Goal: Task Accomplishment & Management: Use online tool/utility

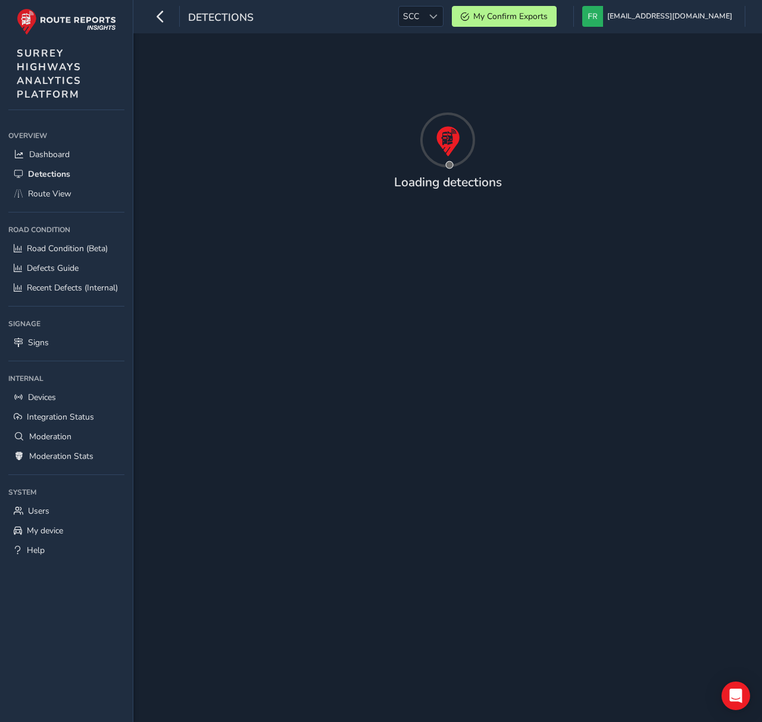
click at [337, 21] on div "Detections SCC SCC My Confirm Exports francisco@routereports.com Colour Scheme:…" at bounding box center [447, 16] width 629 height 33
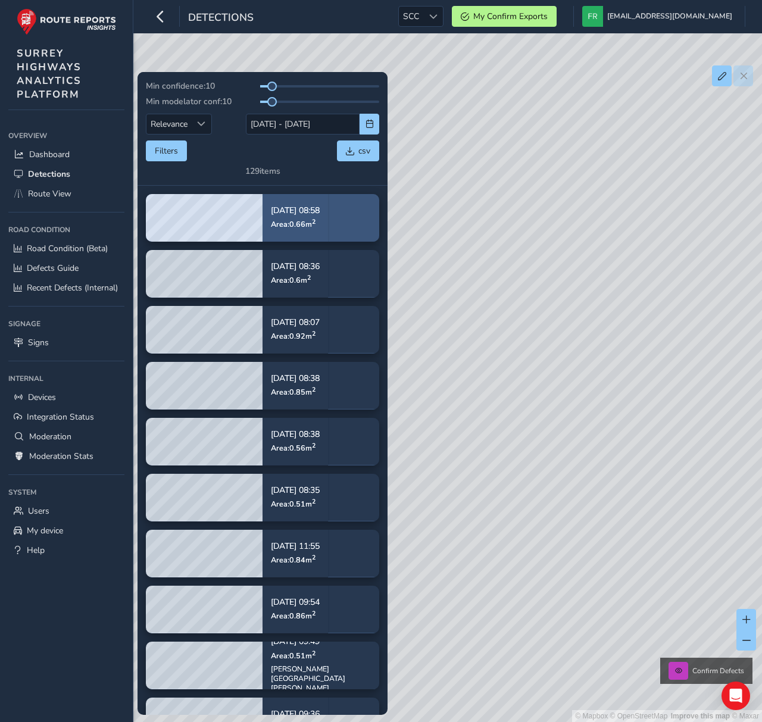
click at [328, 202] on div "Sep 02, 08:58 Area: 0.66 m 2" at bounding box center [295, 217] width 65 height 55
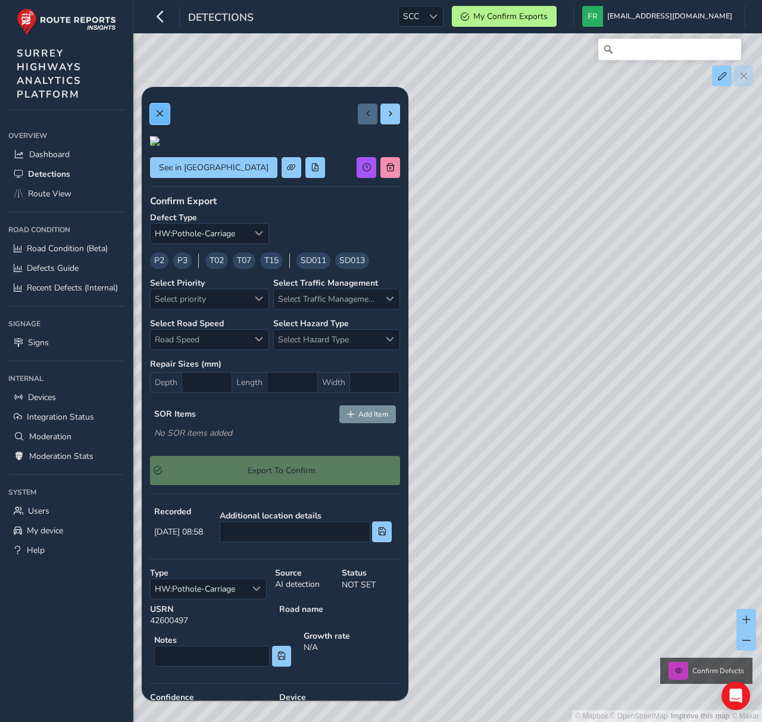
click at [163, 116] on span at bounding box center [159, 114] width 8 height 8
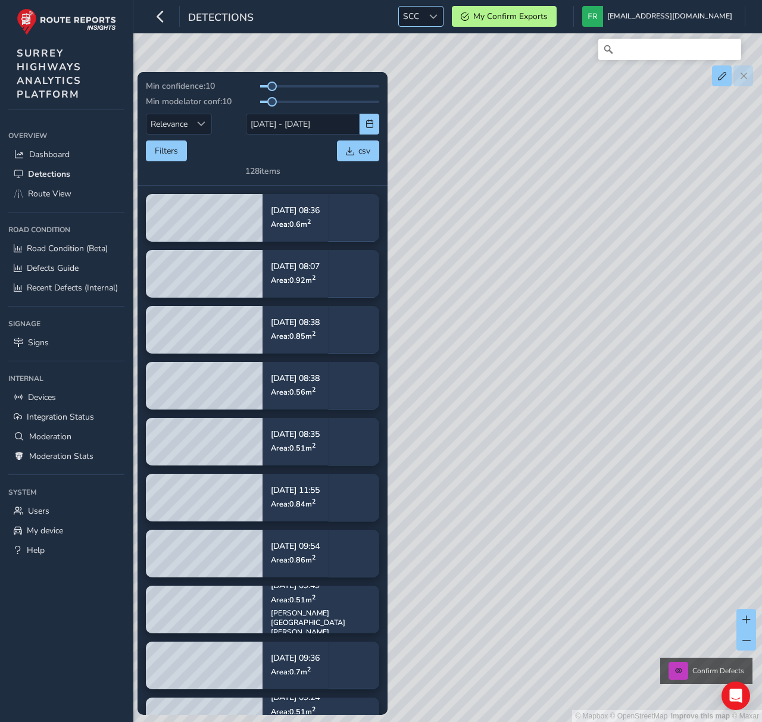
click at [423, 14] on span "SCC" at bounding box center [411, 17] width 24 height 20
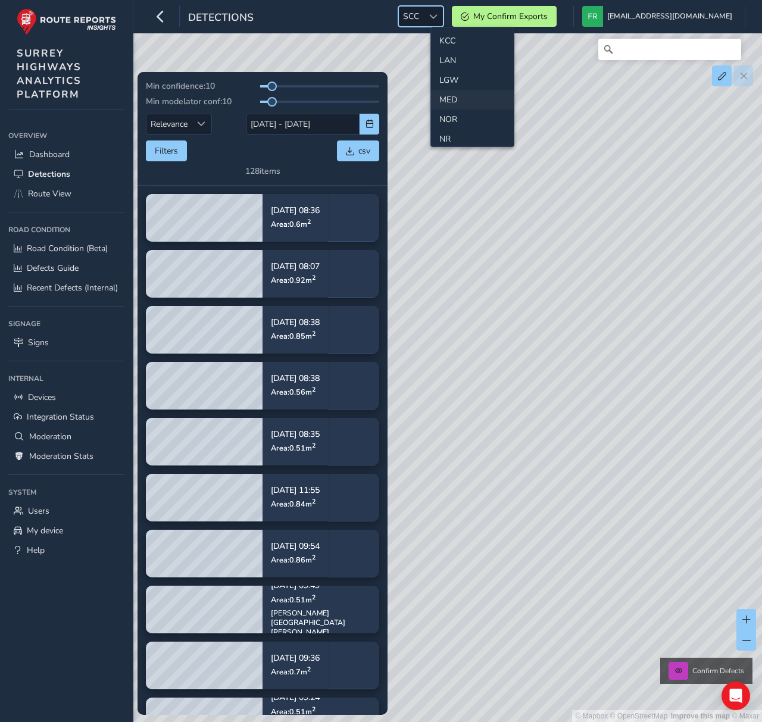
scroll to position [322, 0]
click at [458, 98] on li "MED" at bounding box center [472, 93] width 83 height 20
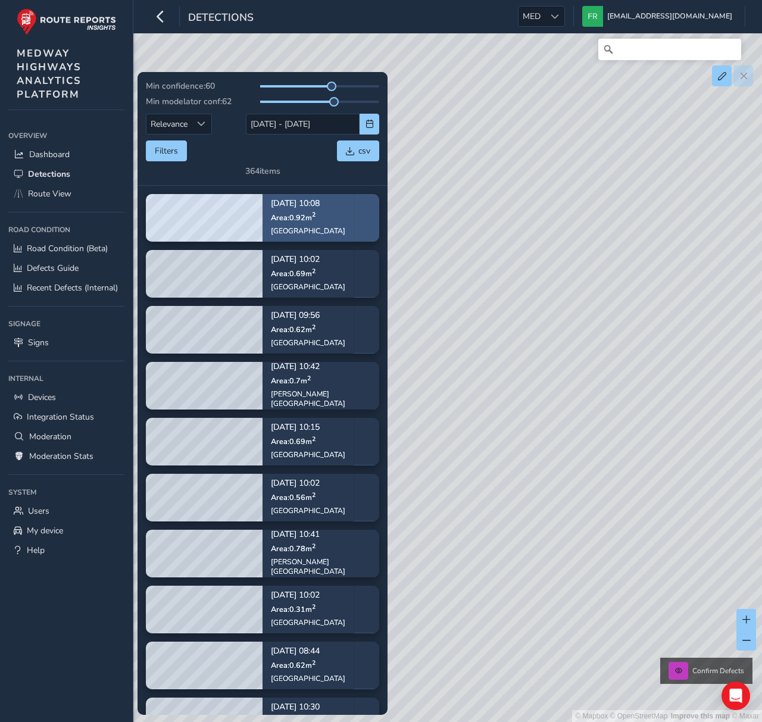
click at [314, 211] on sup "2" at bounding box center [314, 215] width 4 height 9
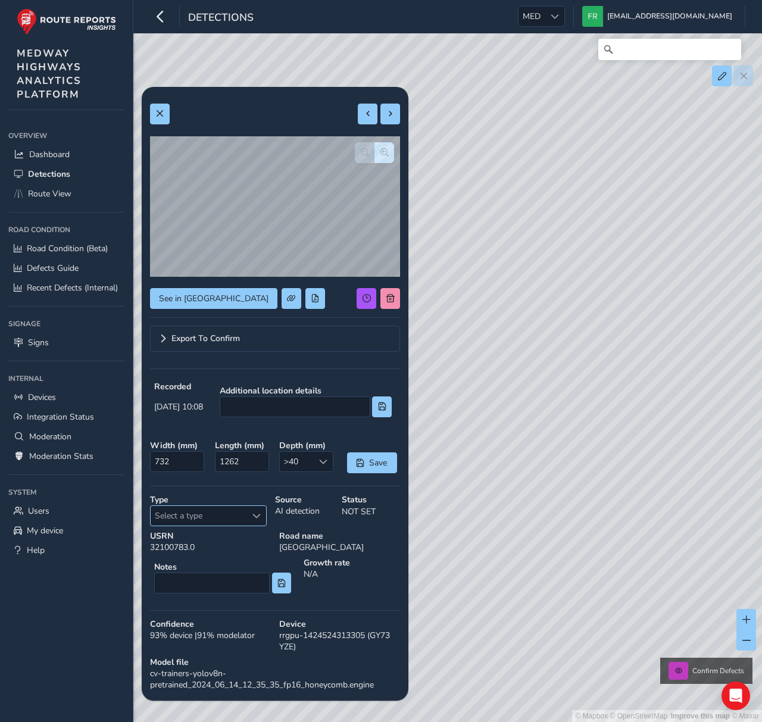
click at [242, 523] on span "Select a type" at bounding box center [199, 516] width 96 height 20
type input "[PERSON_NAME]"
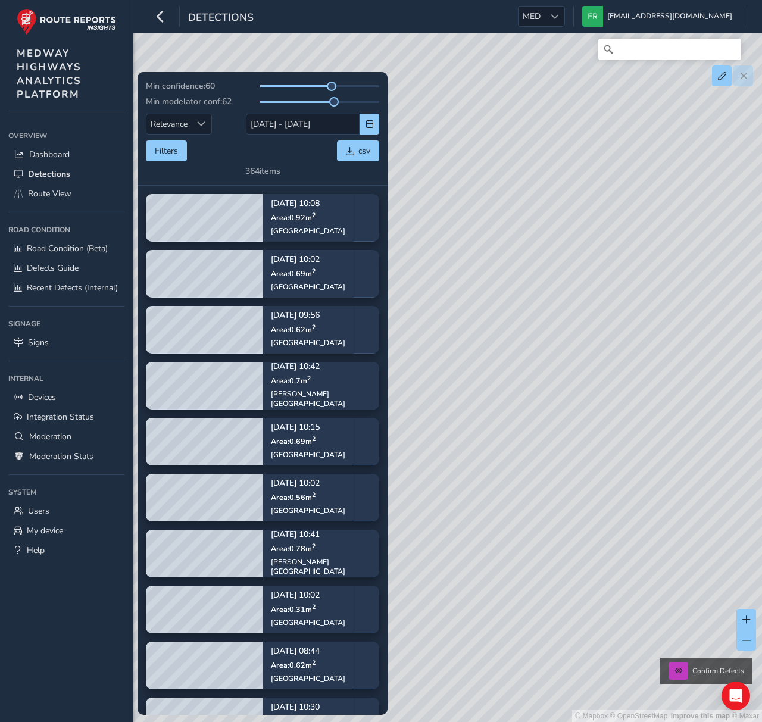
click at [267, 164] on div "Min confidence: 60 Min modelator conf: 62 Relevance Relevance 20/08/2025 - 03/0…" at bounding box center [262, 128] width 233 height 96
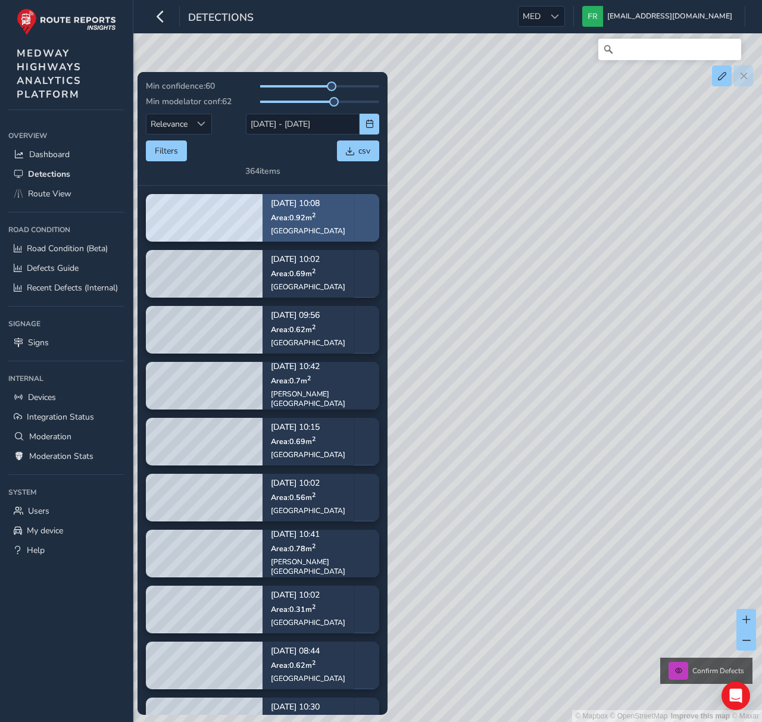
click at [318, 216] on p "Area: 0.92 m 2" at bounding box center [308, 218] width 74 height 10
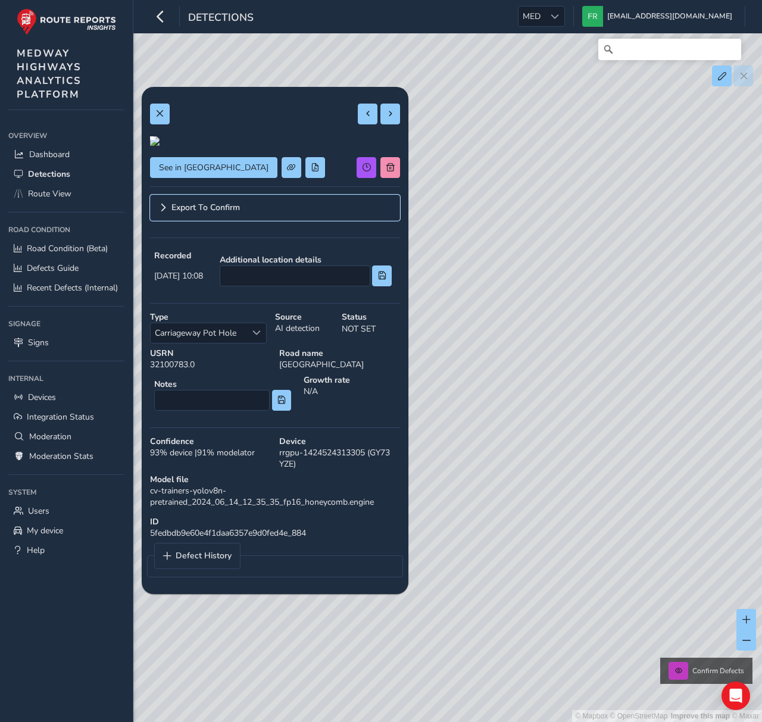
click at [269, 221] on link "Export To Confirm" at bounding box center [275, 208] width 250 height 26
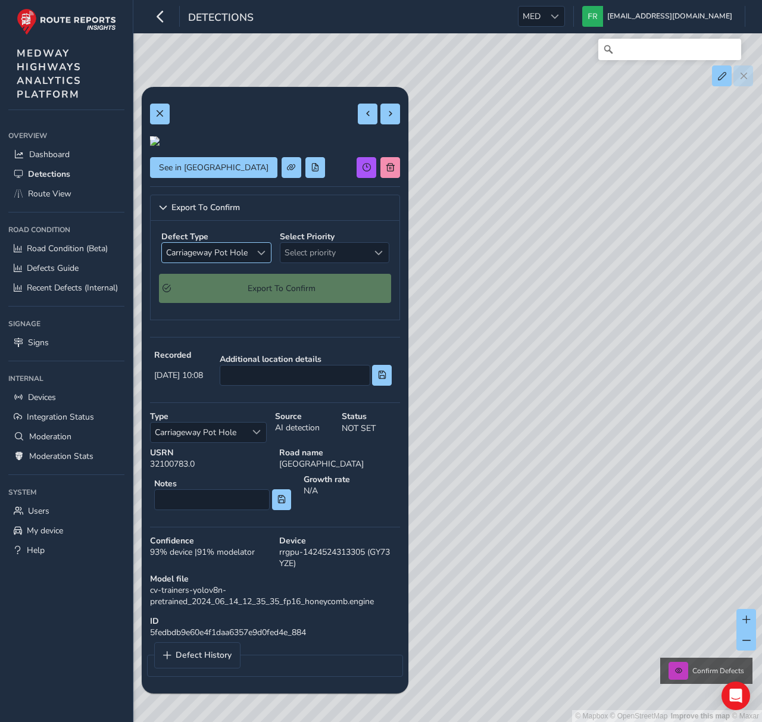
click at [221, 263] on span "Carriageway Pot Hole" at bounding box center [207, 253] width 90 height 20
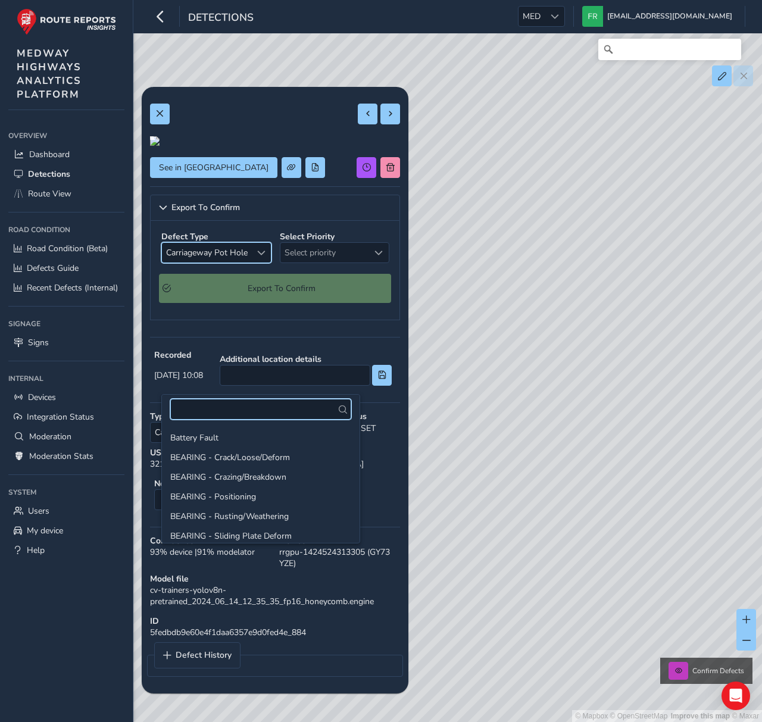
scroll to position [219, 0]
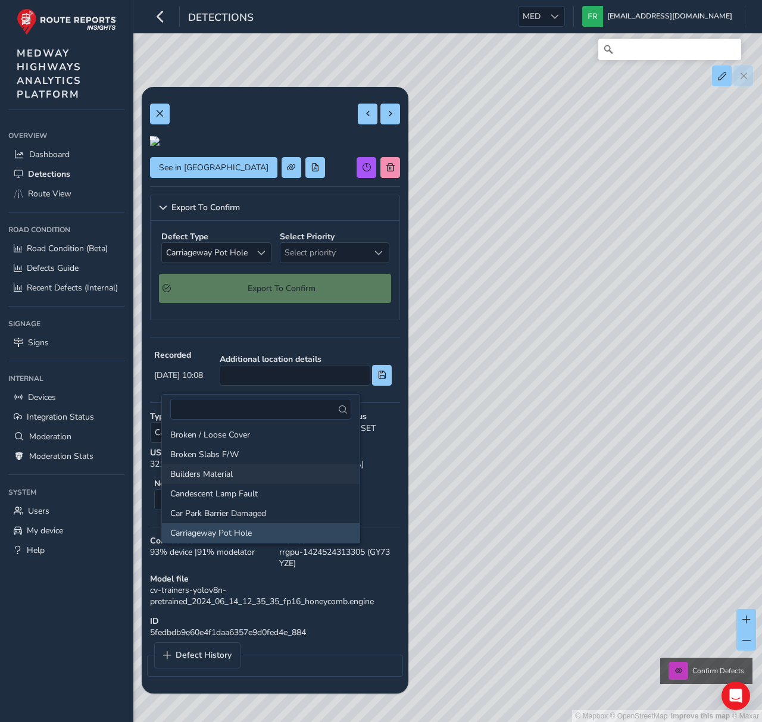
click at [239, 479] on li "Builders Material" at bounding box center [261, 474] width 198 height 20
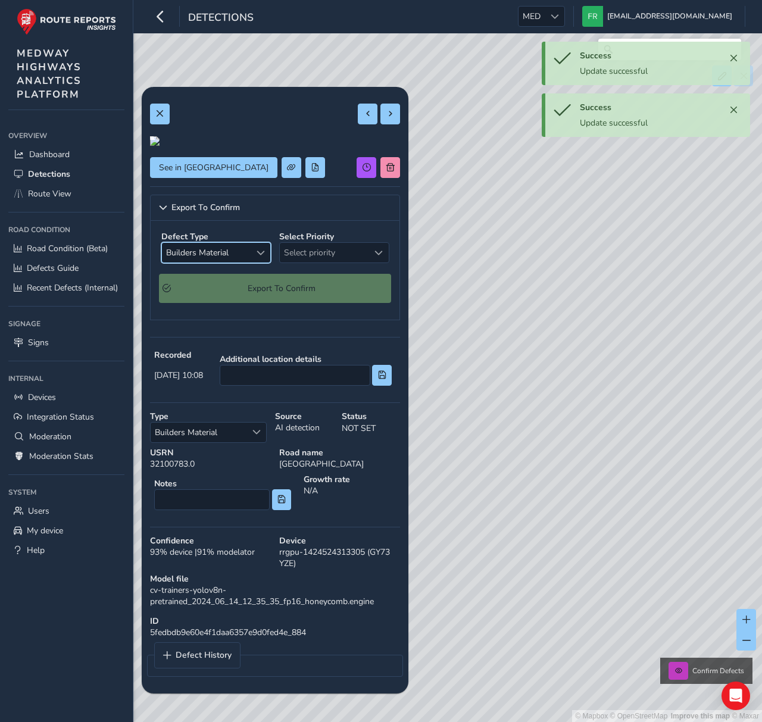
click at [239, 394] on div "Additional location details" at bounding box center [305, 369] width 189 height 49
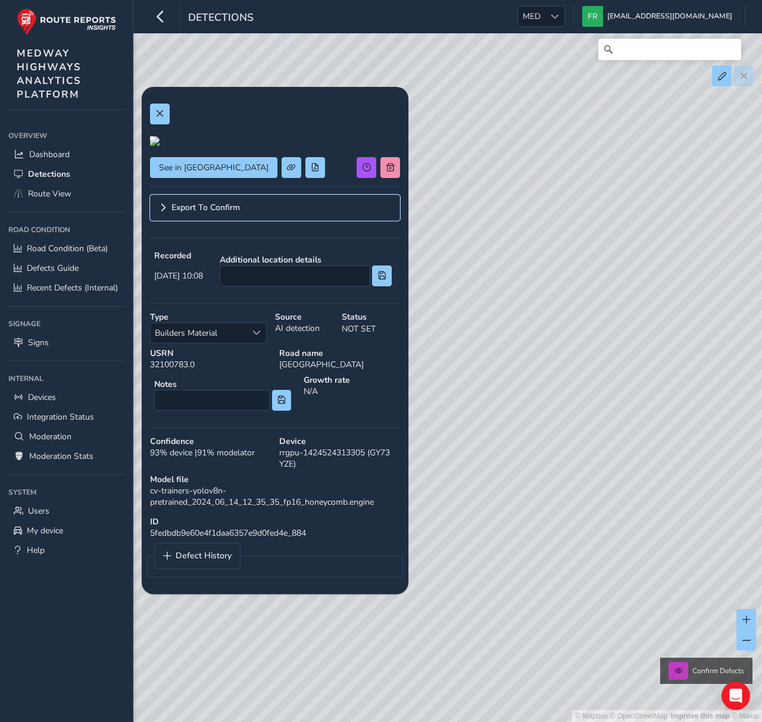
drag, startPoint x: 183, startPoint y: 339, endPoint x: 197, endPoint y: 364, distance: 29.3
click at [183, 212] on span "Export To Confirm" at bounding box center [205, 208] width 68 height 8
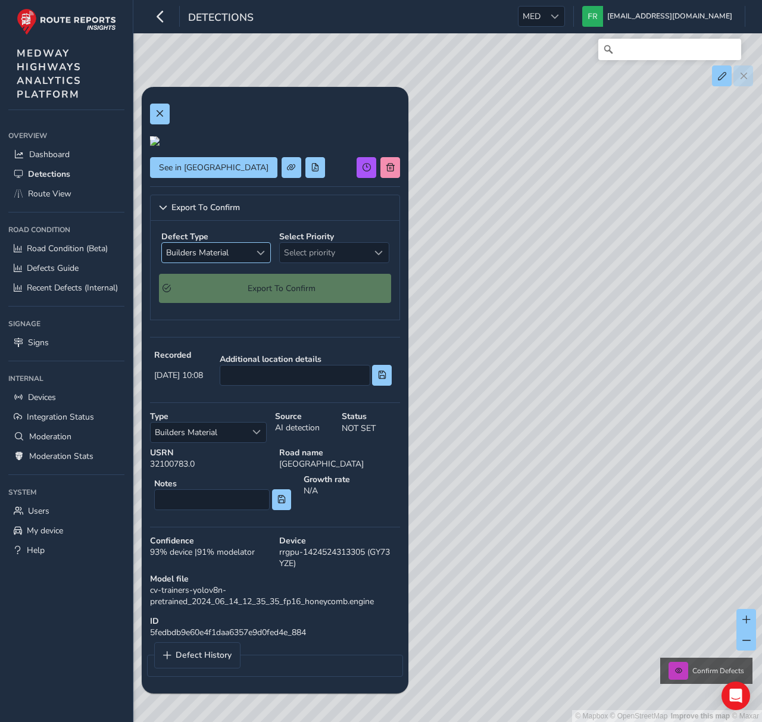
click at [234, 263] on span "Builders Material" at bounding box center [206, 253] width 89 height 20
type input "[PERSON_NAME]"
click at [239, 434] on li "Carriageway Pot Hole" at bounding box center [232, 438] width 140 height 20
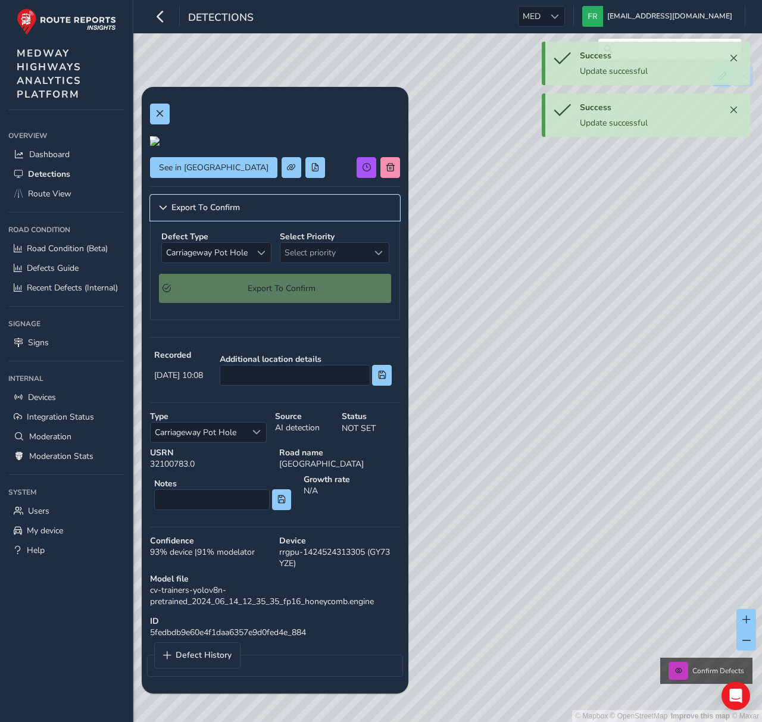
click at [268, 221] on link "Export To Confirm" at bounding box center [275, 208] width 250 height 26
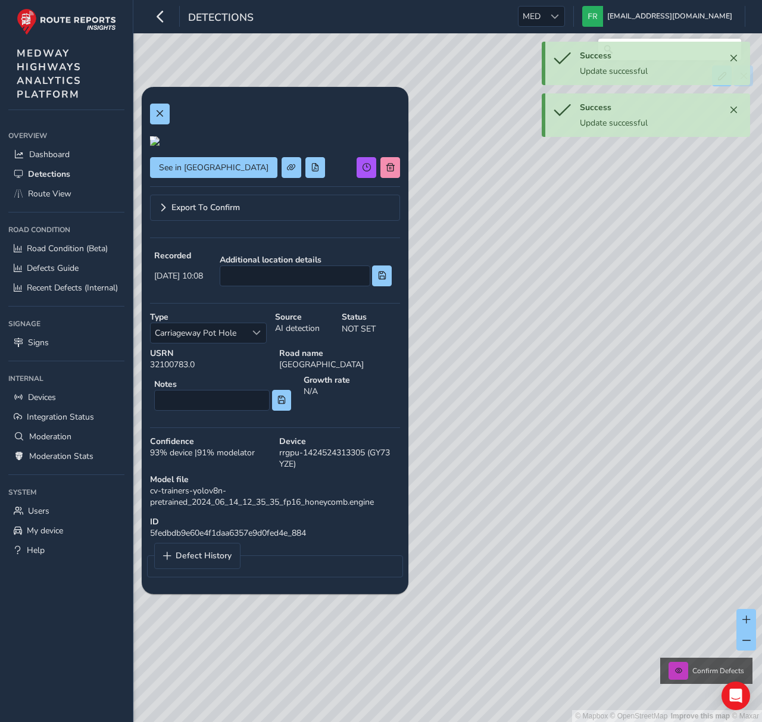
click at [308, 310] on div "See in Route View Export To Confirm Recorded [DATE] 10:08 Additional location d…" at bounding box center [275, 340] width 250 height 491
click at [737, 57] on span "Close" at bounding box center [733, 58] width 8 height 8
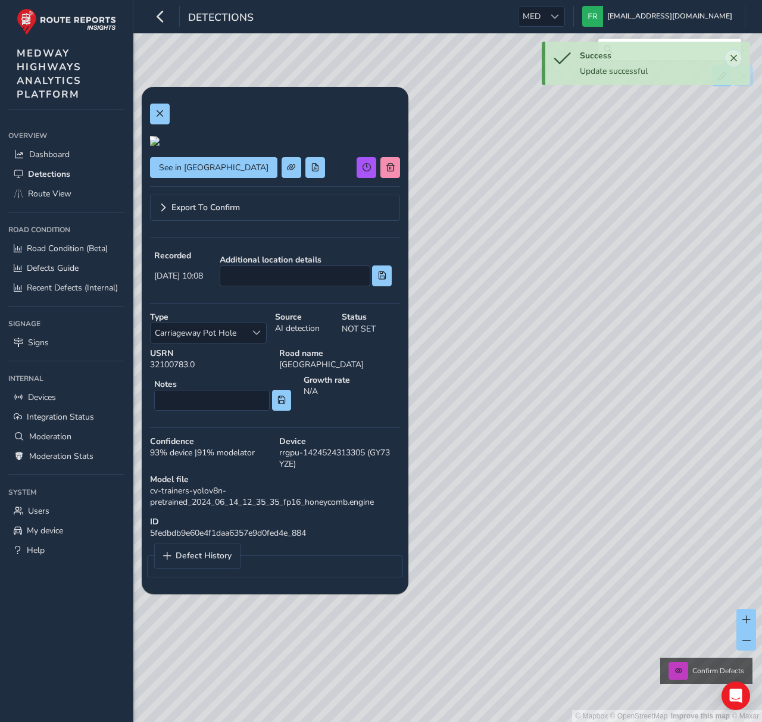
click at [733, 61] on span "Close" at bounding box center [733, 58] width 8 height 8
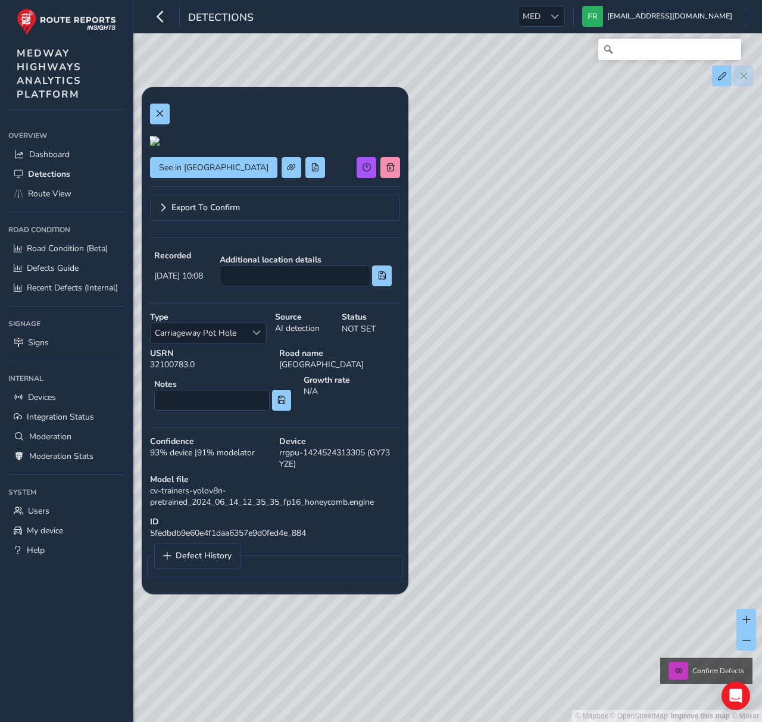
click at [313, 178] on div "See in [GEOGRAPHIC_DATA]" at bounding box center [275, 167] width 250 height 21
click at [224, 212] on span "Export To Confirm" at bounding box center [205, 208] width 68 height 8
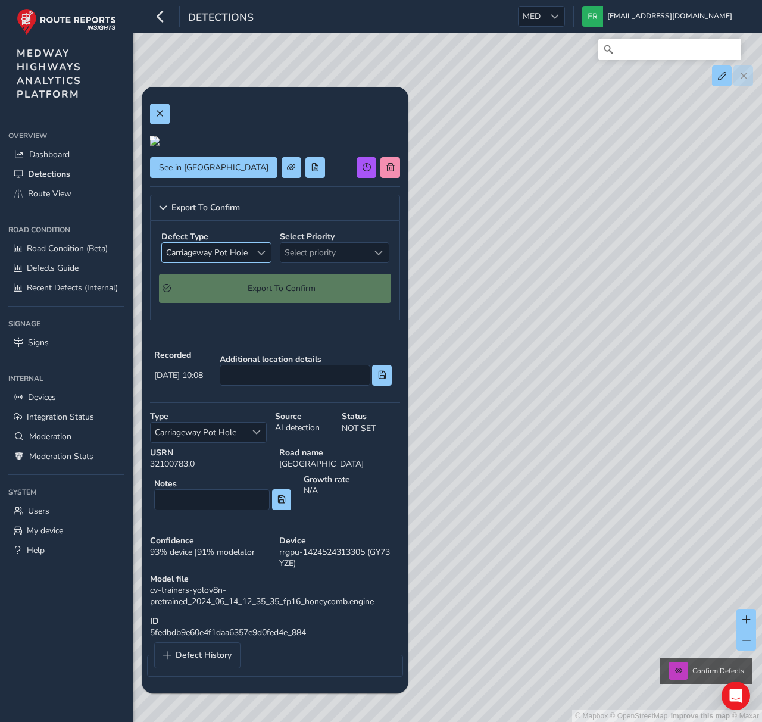
click at [239, 263] on span "Carriageway Pot Hole" at bounding box center [207, 253] width 90 height 20
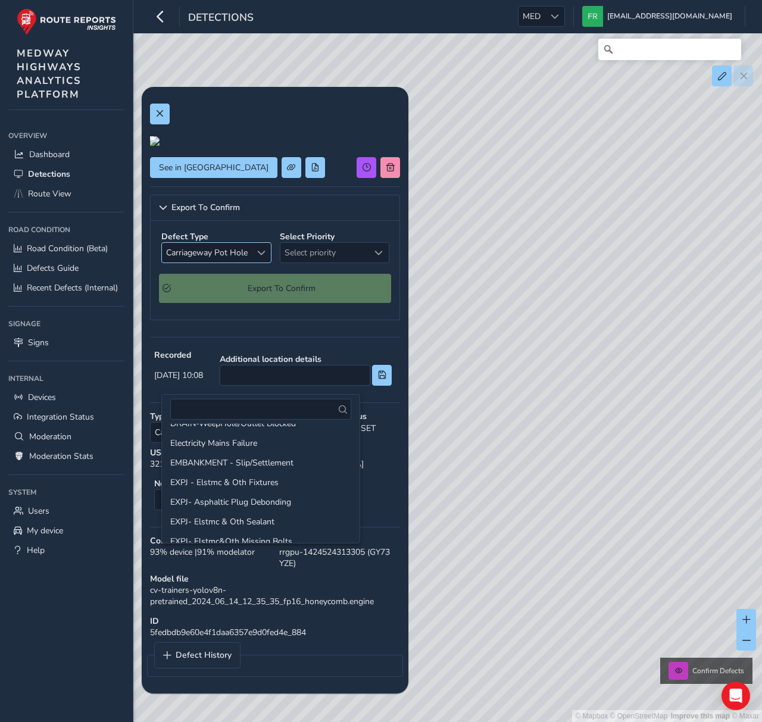
scroll to position [489, 0]
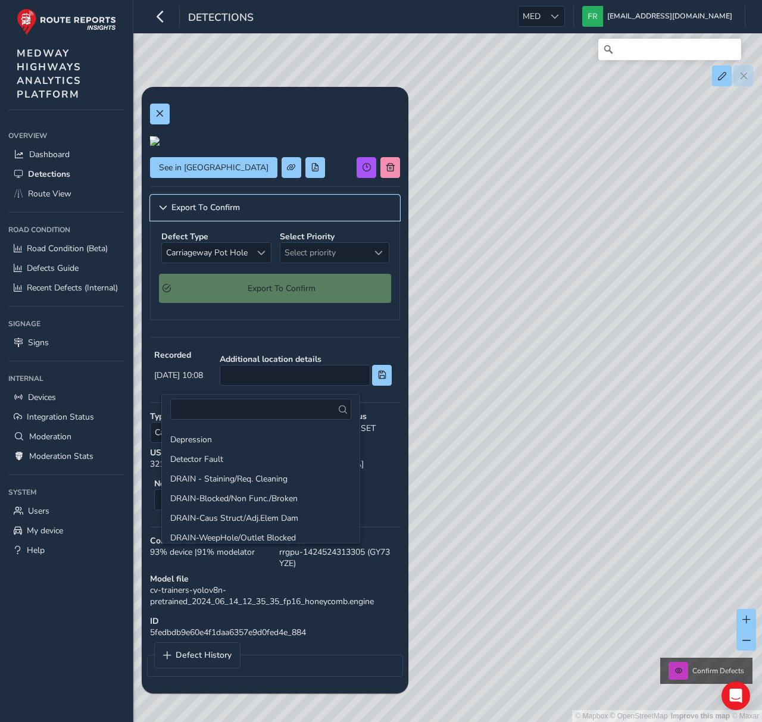
click at [242, 221] on link "Export To Confirm" at bounding box center [275, 208] width 250 height 26
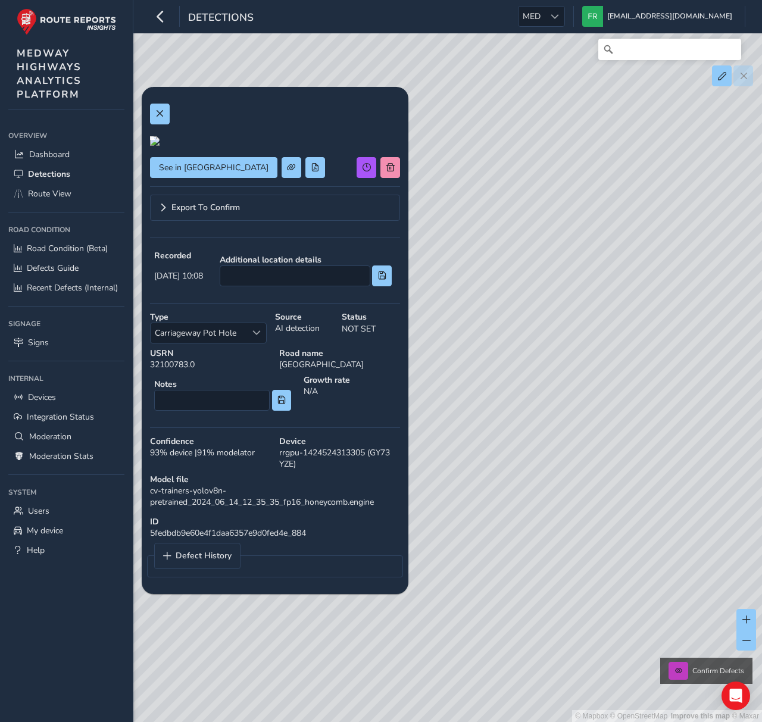
click at [297, 314] on div "See in Route View Export To Confirm Recorded [DATE] 10:08 Additional location d…" at bounding box center [275, 340] width 250 height 491
click at [260, 221] on link "Export To Confirm" at bounding box center [275, 208] width 250 height 26
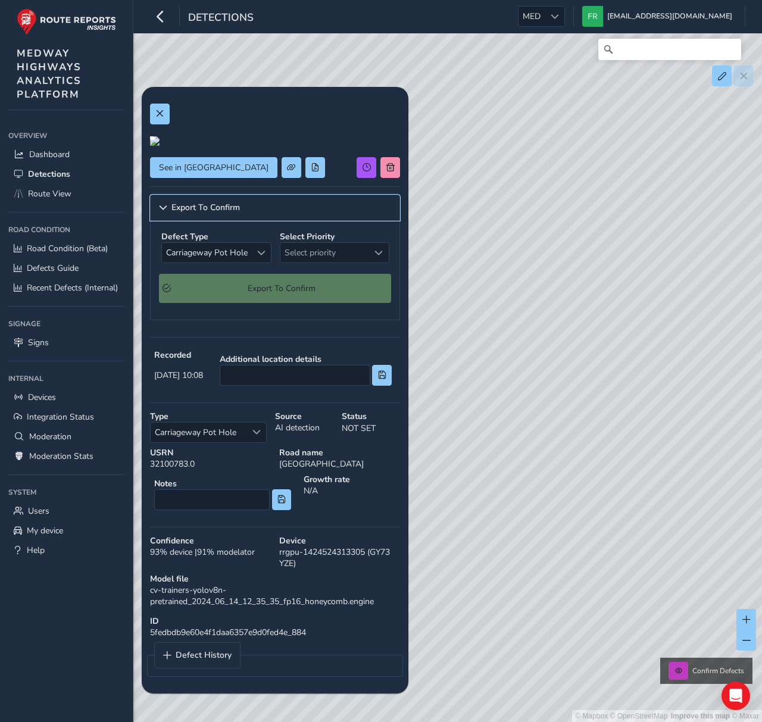
click at [242, 221] on link "Export To Confirm" at bounding box center [275, 208] width 250 height 26
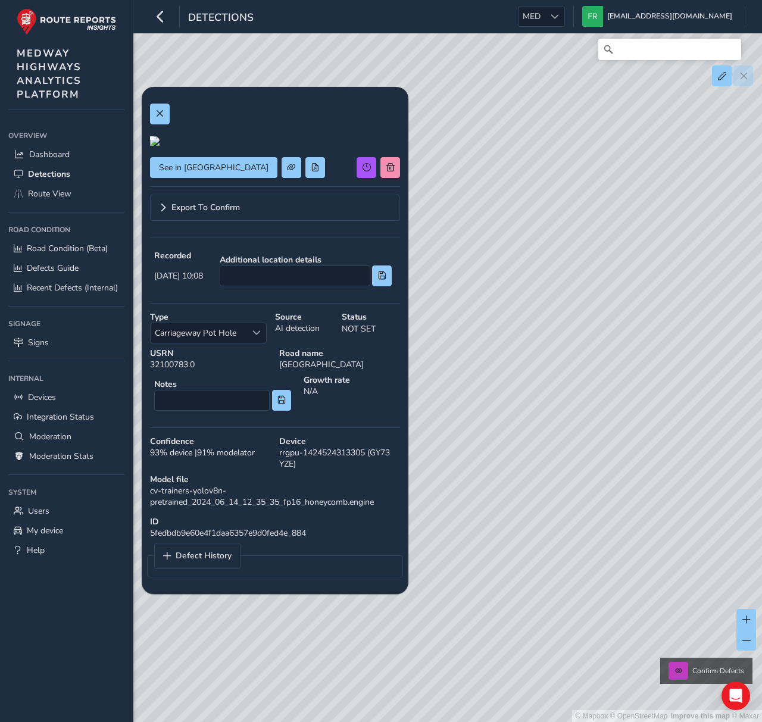
click at [305, 310] on div "See in Route View Export To Confirm Recorded [DATE] 10:08 Additional location d…" at bounding box center [275, 340] width 250 height 491
